Goal: Task Accomplishment & Management: Manage account settings

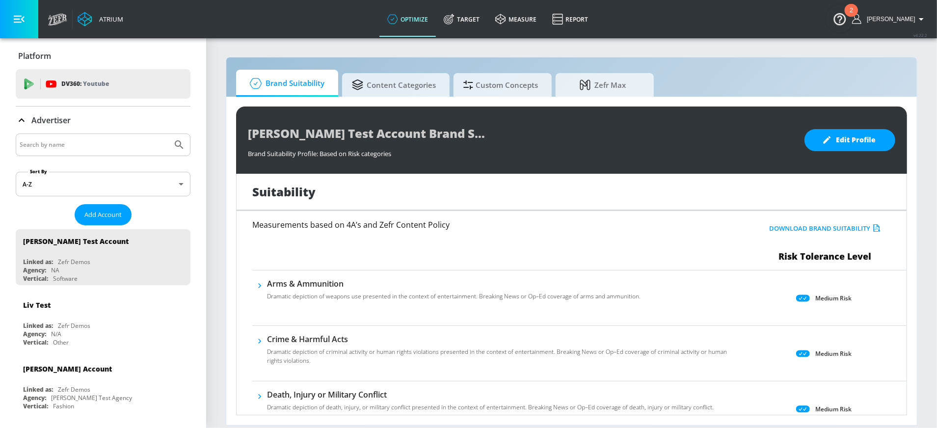
click at [102, 144] on input "Search by name" at bounding box center [94, 144] width 149 height 13
type input "[GEOGRAPHIC_DATA]"
click at [168, 134] on button "Submit Search" at bounding box center [179, 145] width 22 height 22
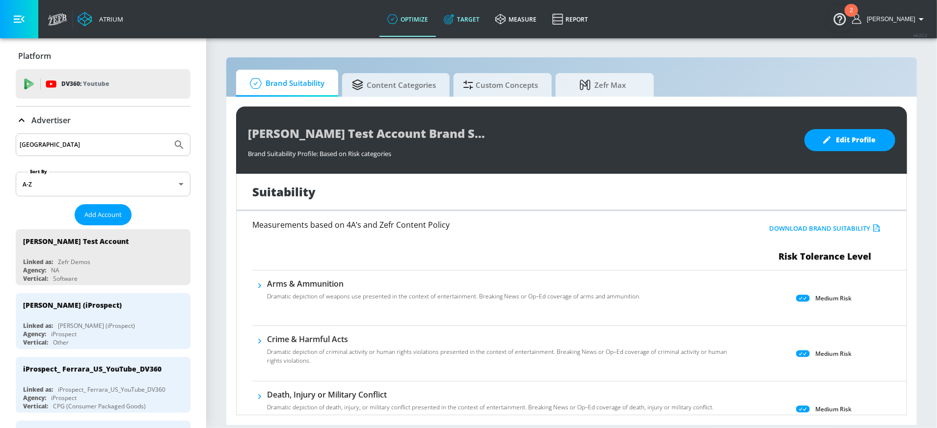
click at [467, 18] on link "Target" at bounding box center [462, 18] width 52 height 35
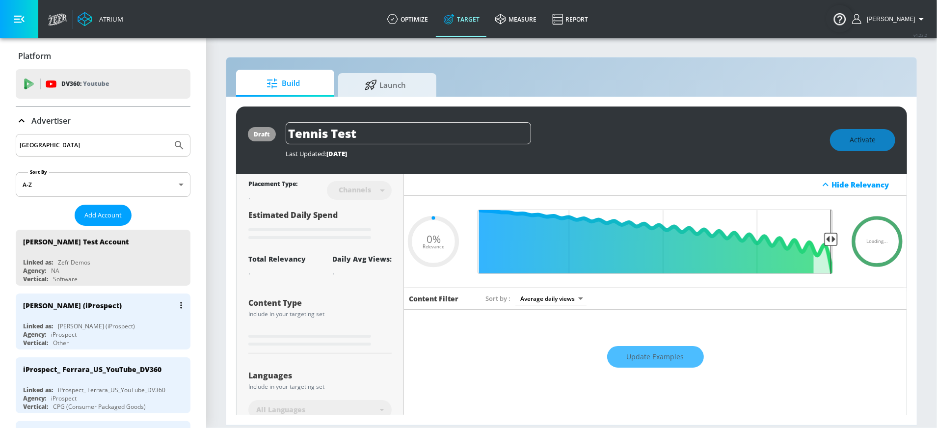
type input "0.05"
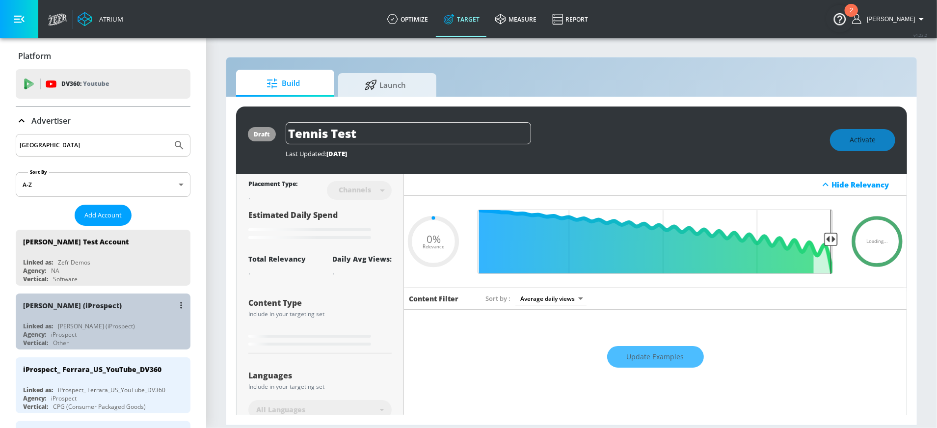
click at [78, 320] on div "Agency: iProspect" at bounding box center [105, 334] width 165 height 8
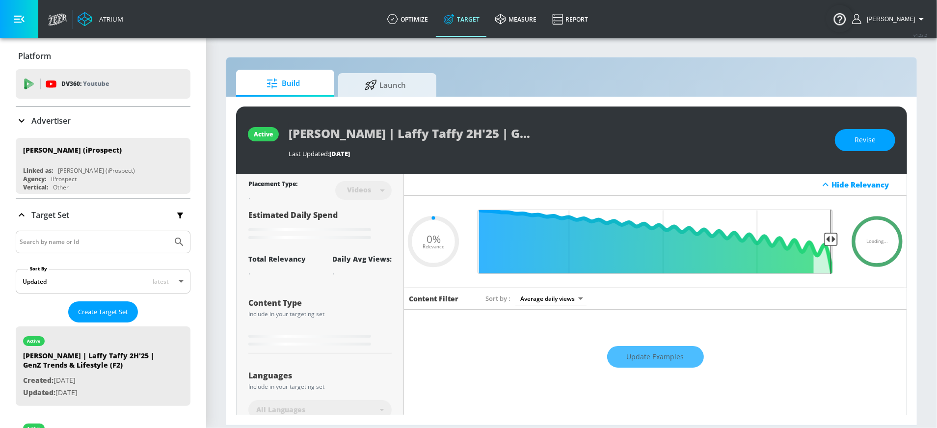
type input "0.05"
click at [81, 239] on input "Search by name or Id" at bounding box center [94, 242] width 149 height 13
type input "funable"
click at [168, 231] on button "Submit Search" at bounding box center [179, 242] width 22 height 22
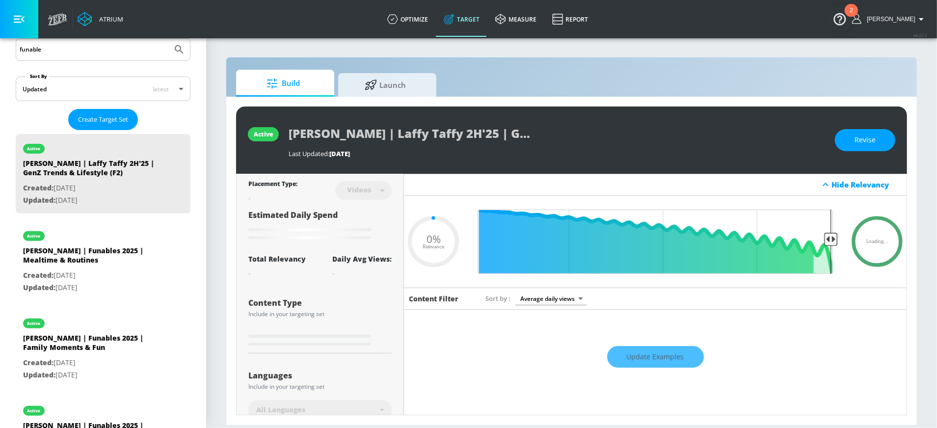
scroll to position [245, 0]
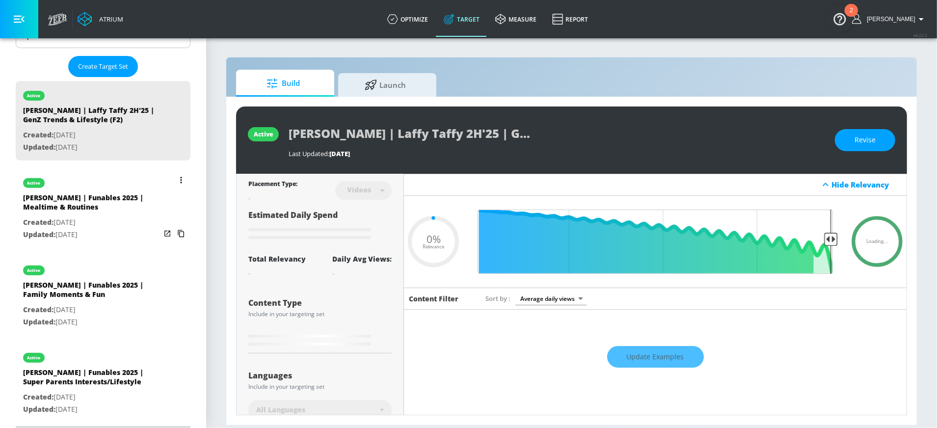
click at [73, 210] on div "[PERSON_NAME] | Funables 2025 | Mealtime & Routines" at bounding box center [91, 205] width 137 height 24
type input "[PERSON_NAME] | Funables 2025 | Mealtime & Routines"
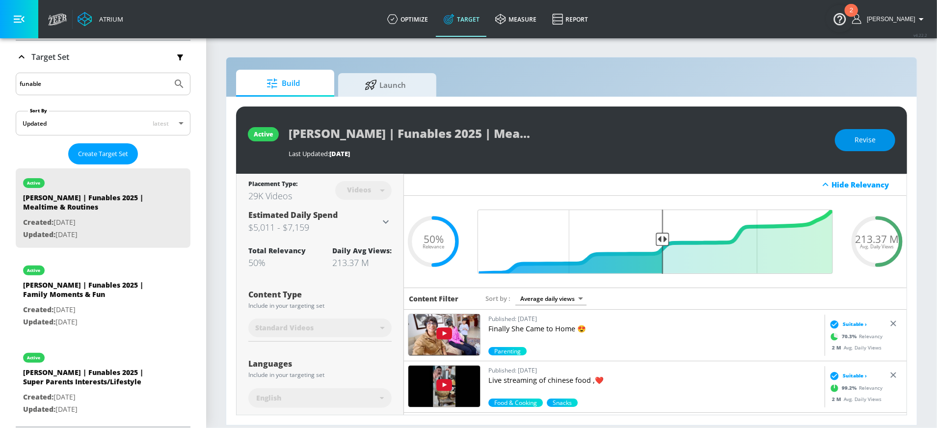
click at [702, 140] on span "Revise" at bounding box center [864, 140] width 21 height 12
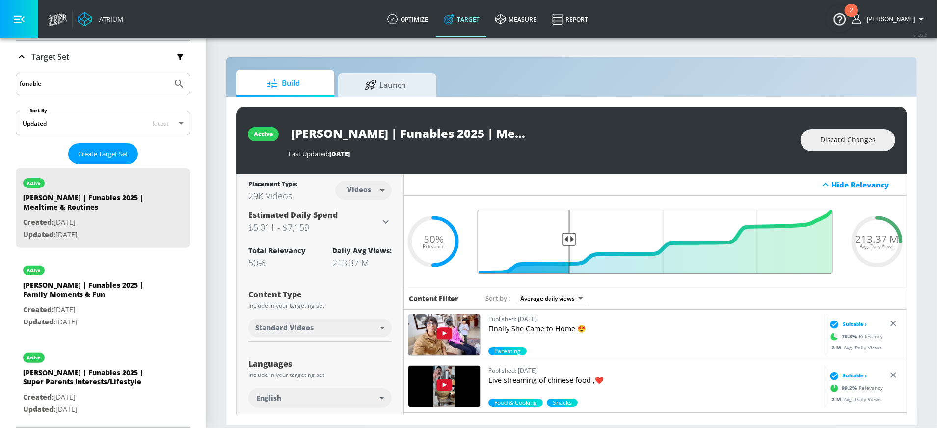
drag, startPoint x: 660, startPoint y: 238, endPoint x: 569, endPoint y: 241, distance: 91.8
click at [569, 241] on input "Final Threshold" at bounding box center [655, 242] width 365 height 64
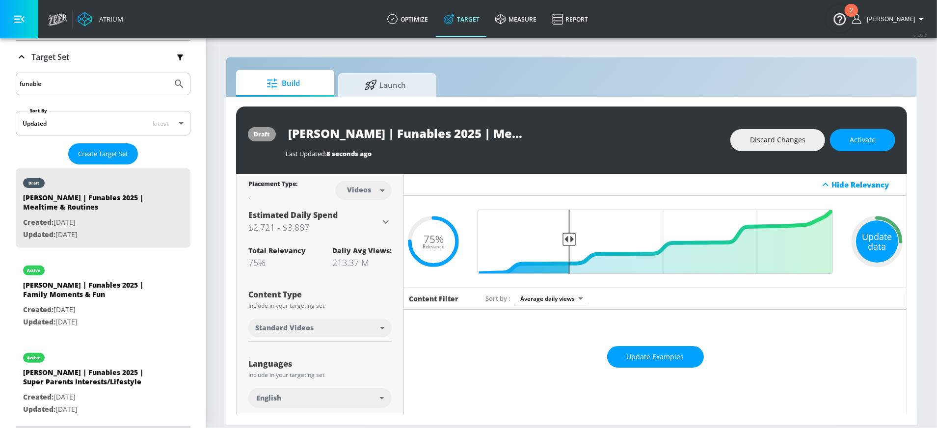
click at [702, 237] on div "Update data" at bounding box center [877, 241] width 42 height 42
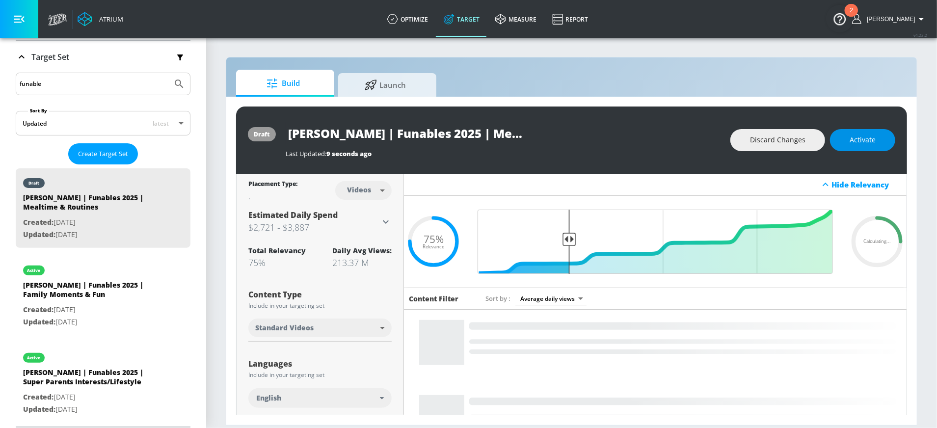
click at [702, 129] on button "Activate" at bounding box center [862, 140] width 65 height 22
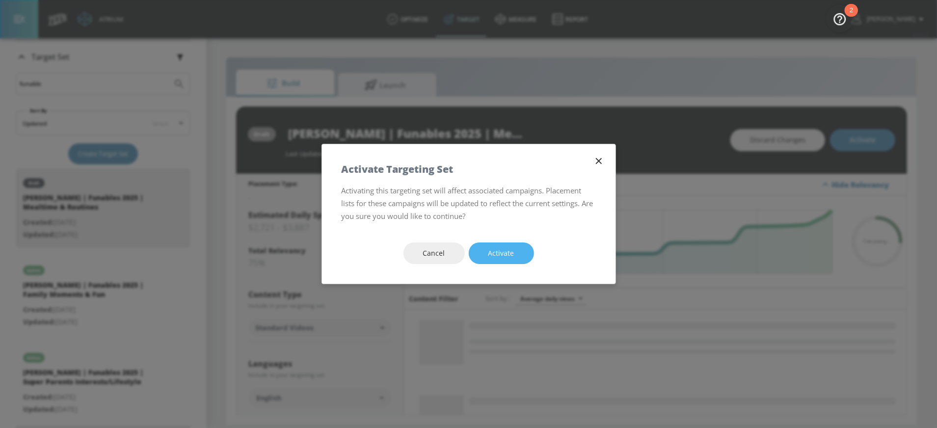
click at [490, 256] on span "Activate" at bounding box center [501, 253] width 26 height 12
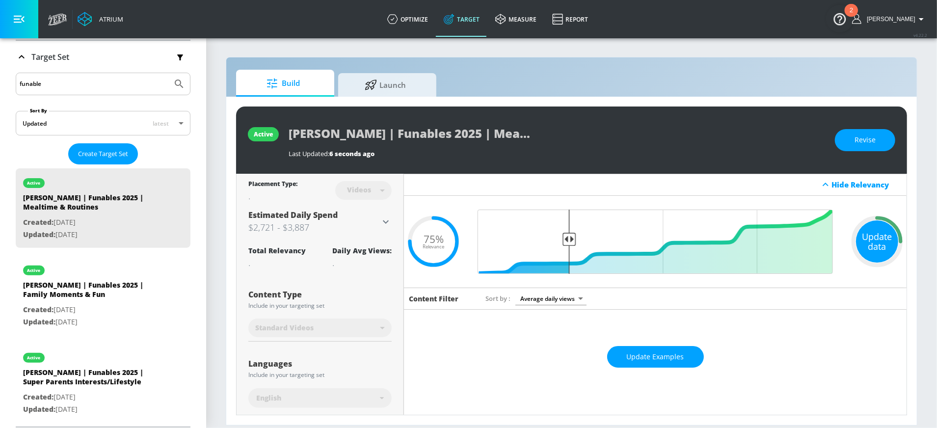
click at [702, 249] on div "Update data" at bounding box center [877, 241] width 42 height 42
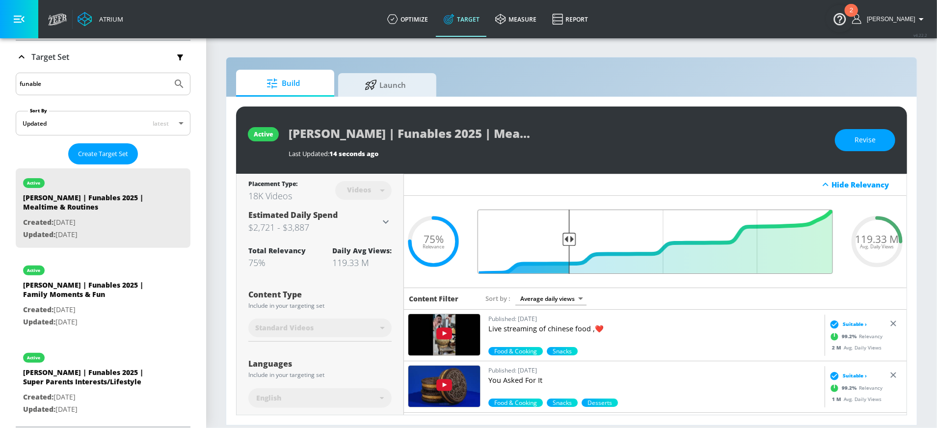
drag, startPoint x: 568, startPoint y: 241, endPoint x: 730, endPoint y: 236, distance: 161.6
click at [702, 236] on input "Final Threshold" at bounding box center [655, 242] width 365 height 64
drag, startPoint x: 570, startPoint y: 238, endPoint x: 699, endPoint y: 234, distance: 129.1
click at [699, 234] on input "Final Threshold" at bounding box center [655, 242] width 365 height 64
click at [702, 140] on span "Revise" at bounding box center [864, 140] width 21 height 12
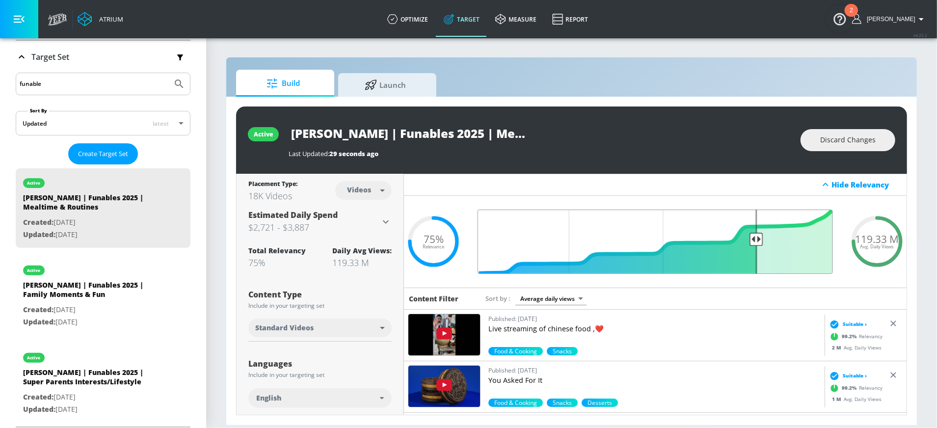
drag, startPoint x: 569, startPoint y: 240, endPoint x: 755, endPoint y: 218, distance: 187.8
type input "0.25"
click at [702, 218] on input "Final Threshold" at bounding box center [655, 242] width 365 height 64
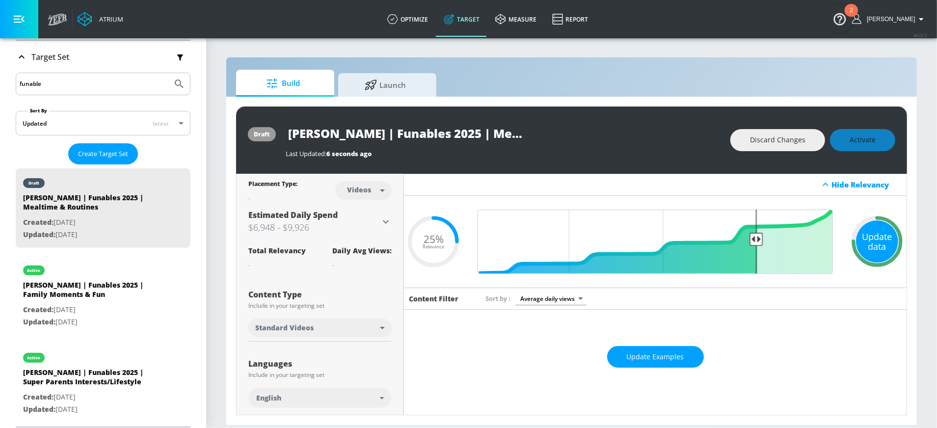
click at [702, 244] on div "Update data" at bounding box center [877, 241] width 42 height 42
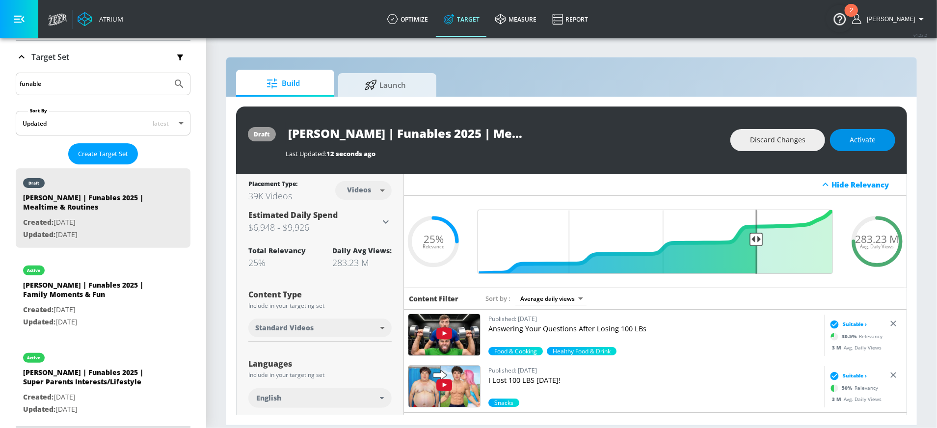
click at [702, 139] on button "Activate" at bounding box center [862, 140] width 65 height 22
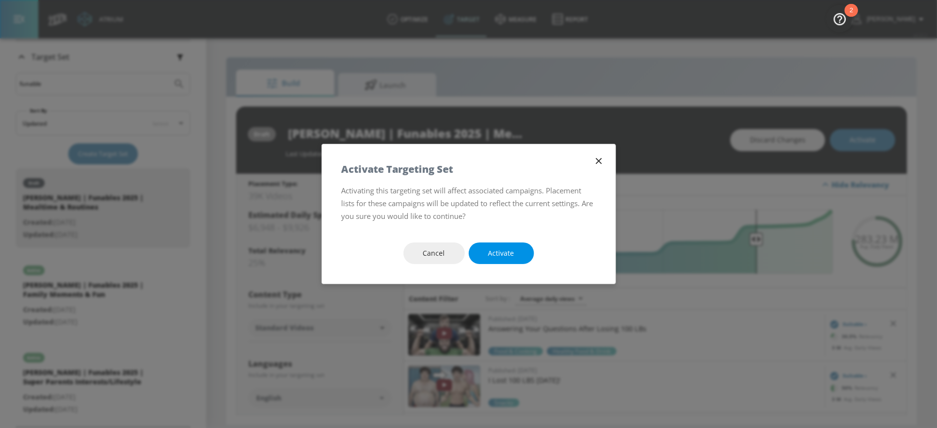
click at [500, 257] on span "Activate" at bounding box center [501, 253] width 26 height 12
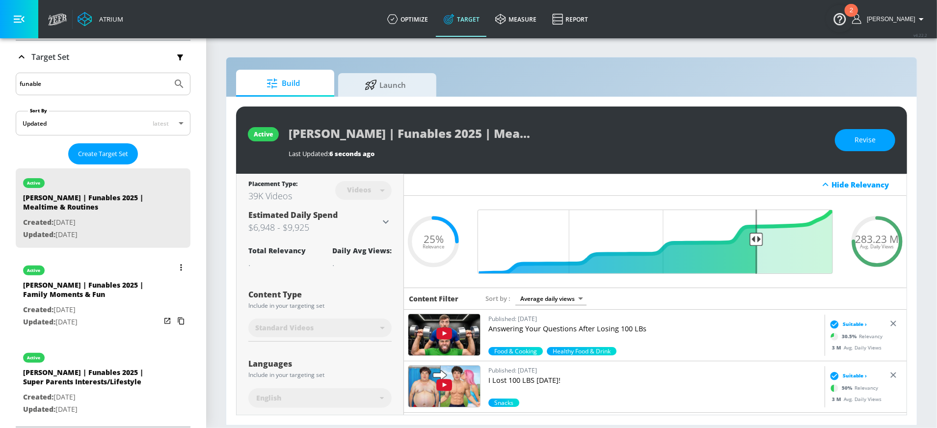
click at [82, 304] on p "Created: [DATE]" at bounding box center [91, 310] width 137 height 12
type input "[PERSON_NAME] | Funables 2025 | Family Moments & Fun"
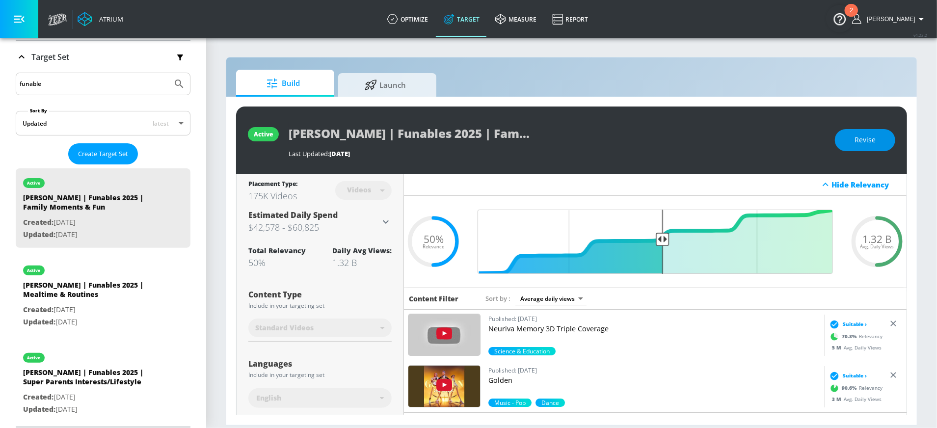
click at [702, 138] on span "Revise" at bounding box center [864, 140] width 21 height 12
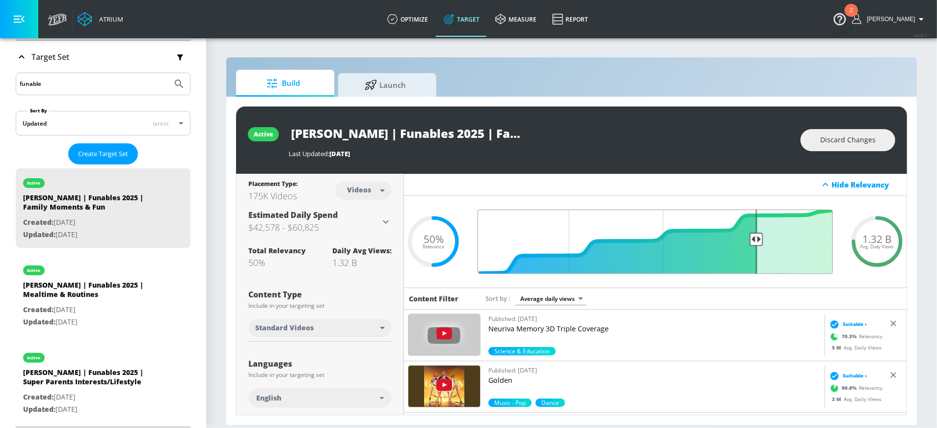
drag, startPoint x: 661, startPoint y: 239, endPoint x: 757, endPoint y: 233, distance: 96.4
type input "0.25"
click at [702, 233] on input "Final Threshold" at bounding box center [655, 242] width 365 height 64
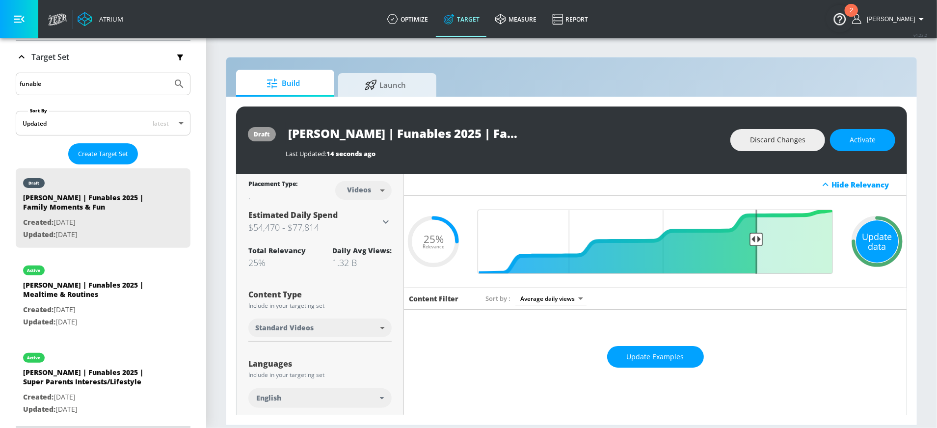
click at [702, 227] on div "Update data" at bounding box center [877, 241] width 42 height 42
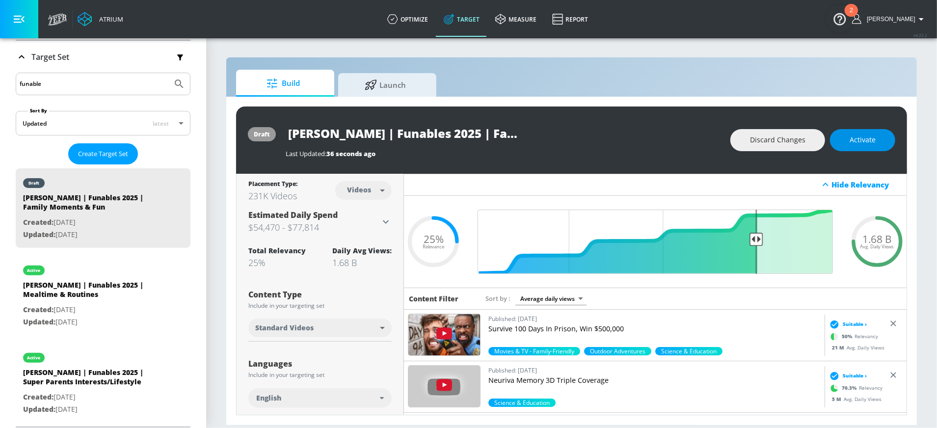
click at [702, 138] on span "Activate" at bounding box center [862, 140] width 26 height 12
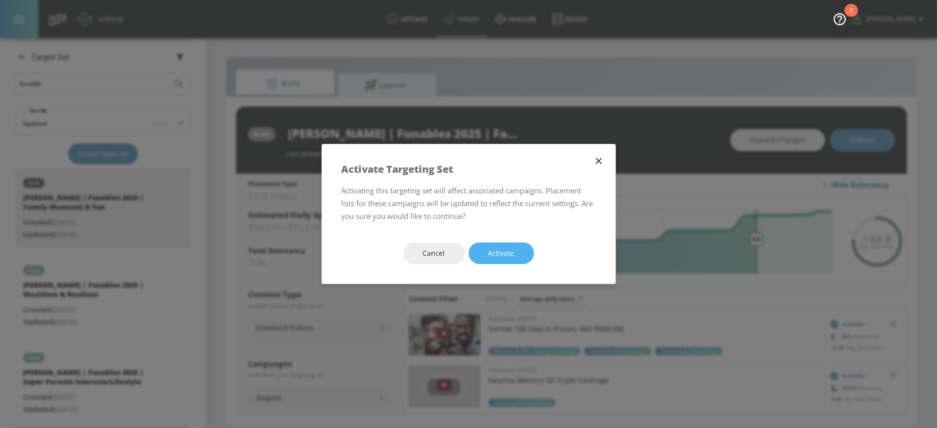
click at [521, 249] on button "Activate" at bounding box center [501, 253] width 65 height 22
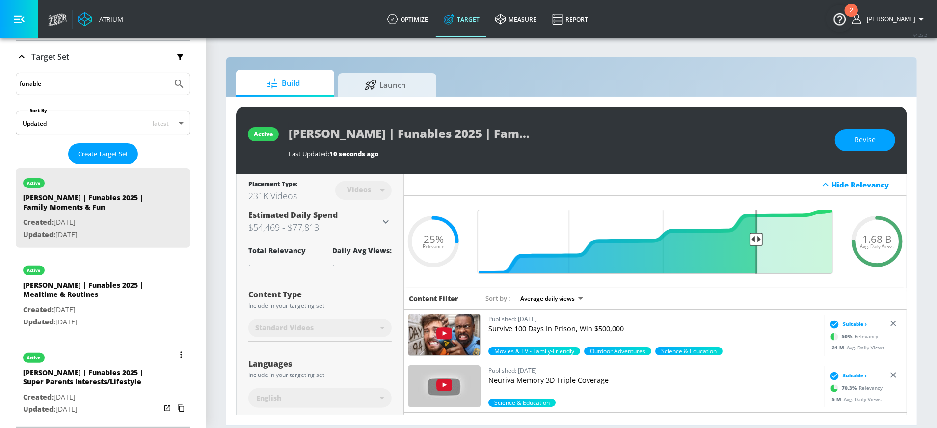
click at [56, 320] on div "[PERSON_NAME] | Funables 2025 | Super Parents Interests/Lifestyle" at bounding box center [91, 380] width 137 height 24
type input "[PERSON_NAME] | Funables 2025 | Super Parents Interests/Lifestyle"
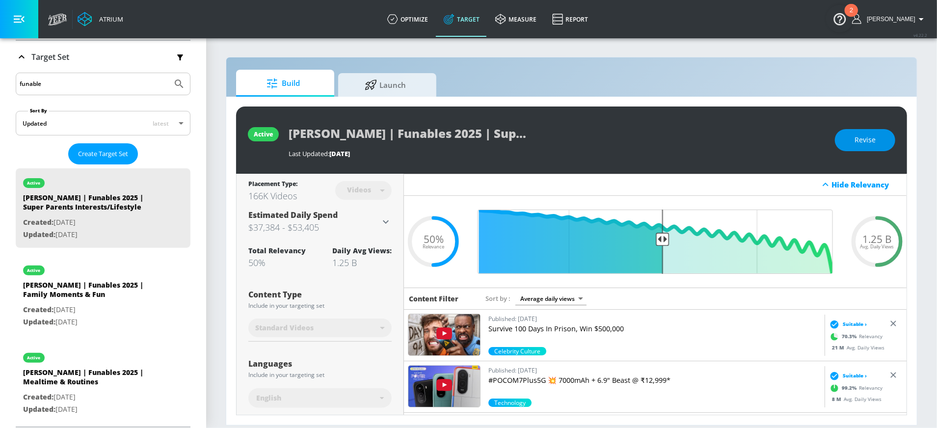
click at [702, 143] on button "Revise" at bounding box center [865, 140] width 60 height 22
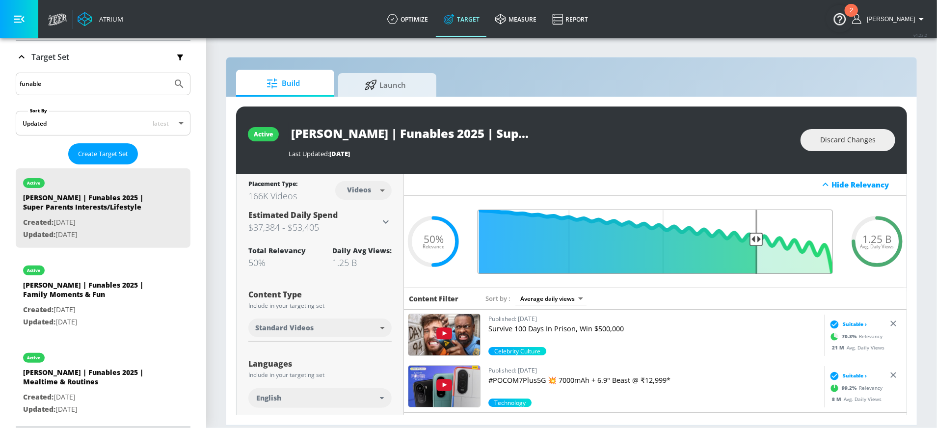
drag, startPoint x: 661, startPoint y: 237, endPoint x: 758, endPoint y: 235, distance: 96.2
type input "0.25"
click at [702, 235] on input "Final Threshold" at bounding box center [655, 242] width 365 height 64
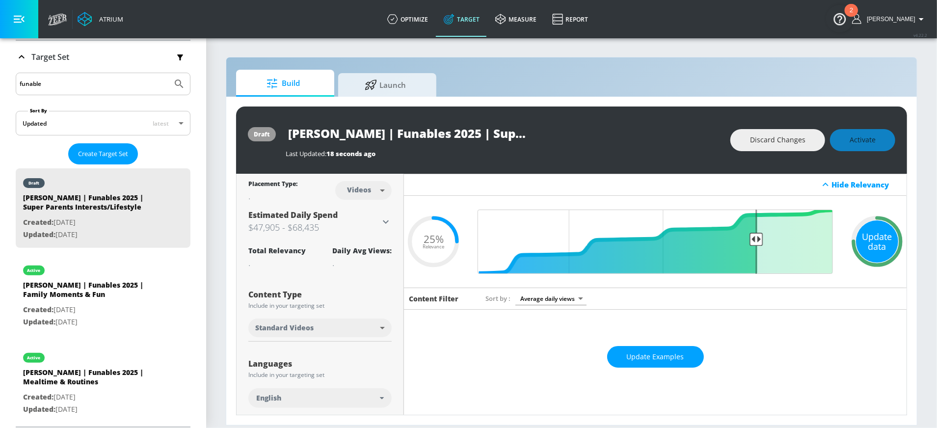
click at [702, 234] on div "Update data" at bounding box center [877, 241] width 42 height 42
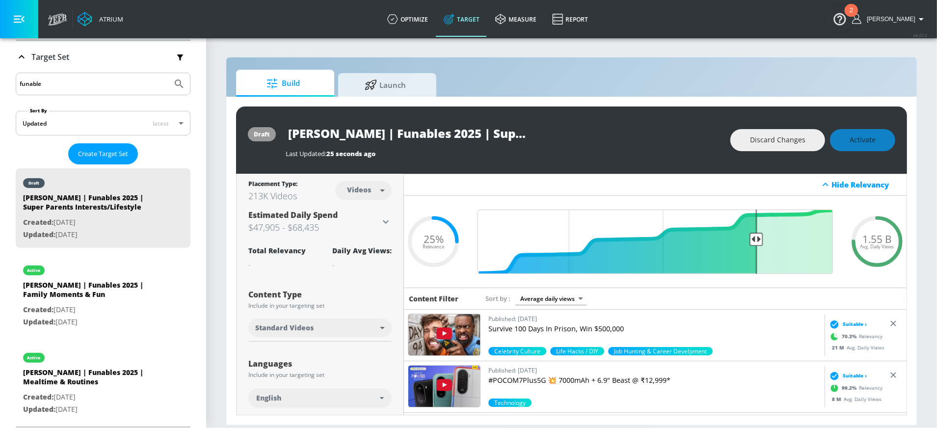
click at [702, 102] on div "draft [PERSON_NAME] | Funables 2025 | Super Parents Interests/Lifestyle Last Up…" at bounding box center [571, 261] width 690 height 328
click at [702, 133] on button "Activate" at bounding box center [862, 140] width 65 height 22
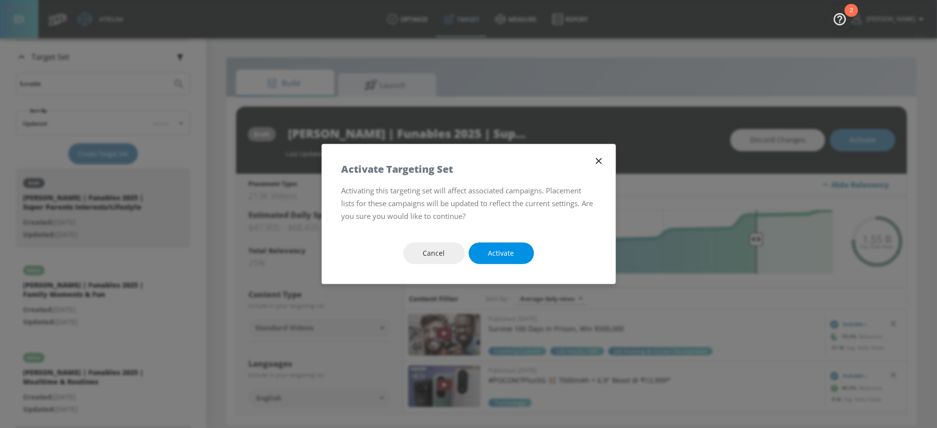
click at [502, 262] on button "Activate" at bounding box center [501, 253] width 65 height 22
